Goal: Book appointment/travel/reservation

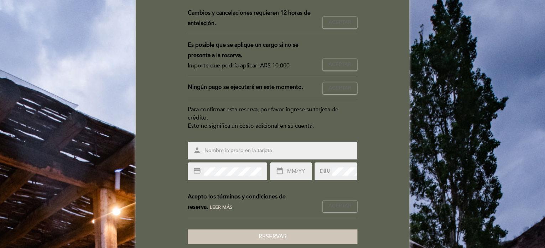
scroll to position [71, 0]
click at [222, 150] on input "text" at bounding box center [281, 150] width 155 height 8
type input "[PERSON_NAME]"
type input "11/29"
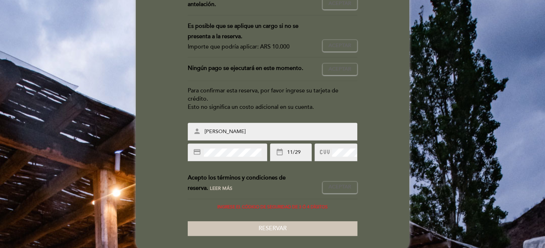
scroll to position [100, 0]
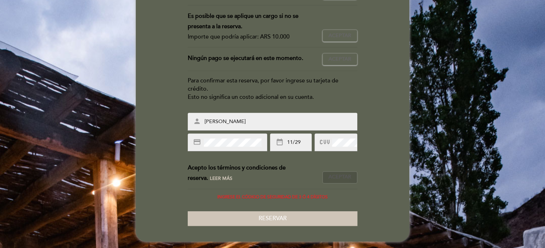
click at [338, 175] on span "Aceptar" at bounding box center [340, 176] width 23 height 7
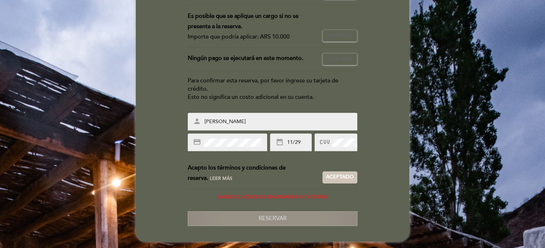
click at [298, 215] on button "Reservar" at bounding box center [273, 218] width 170 height 15
click at [281, 220] on span "Reservar" at bounding box center [273, 218] width 28 height 7
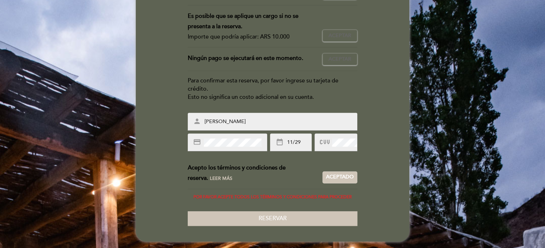
scroll to position [0, 0]
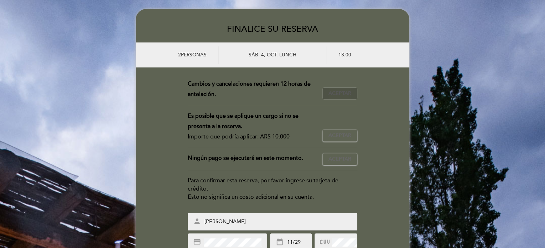
click at [334, 95] on span "Aceptar" at bounding box center [340, 93] width 23 height 7
click at [339, 132] on span "Aceptar" at bounding box center [340, 135] width 23 height 7
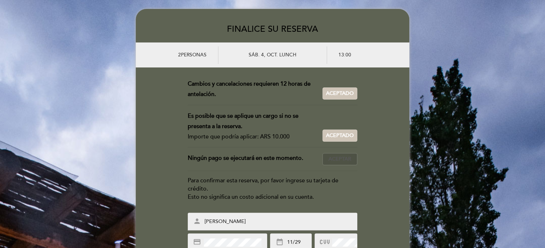
click at [339, 159] on span "Aceptar" at bounding box center [340, 158] width 23 height 7
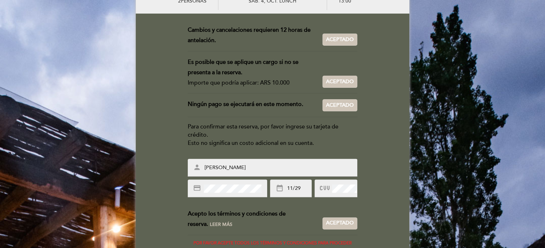
scroll to position [100, 0]
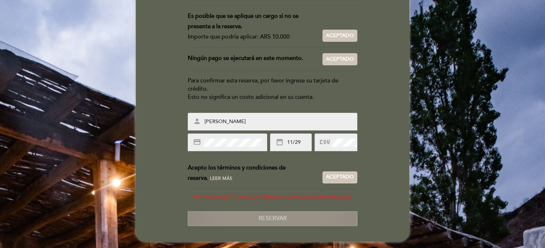
click at [279, 221] on span "Reservar" at bounding box center [273, 218] width 28 height 7
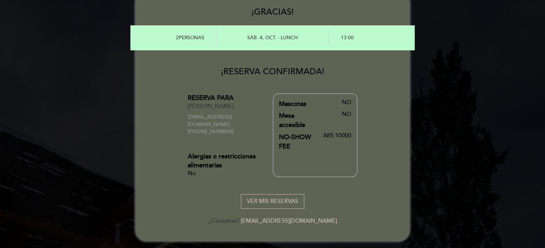
scroll to position [0, 0]
